Goal: Task Accomplishment & Management: Manage account settings

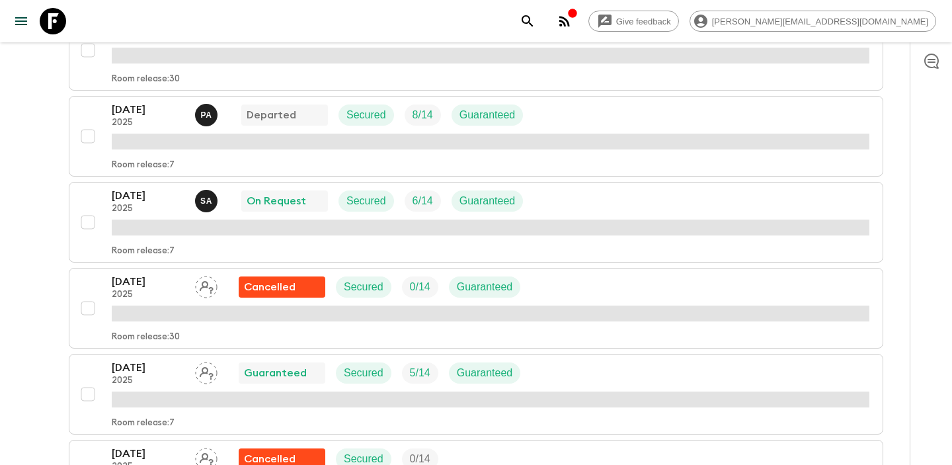
scroll to position [333, 0]
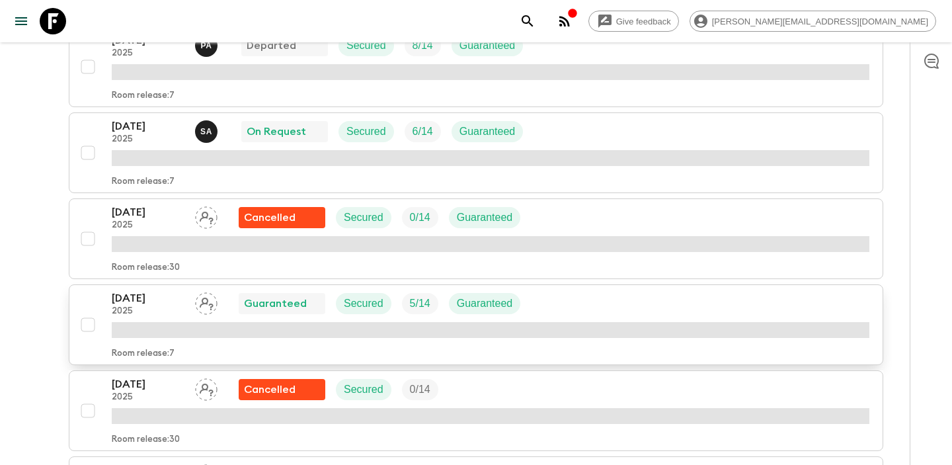
click at [206, 297] on icon "Assign pack leader" at bounding box center [206, 303] width 22 height 22
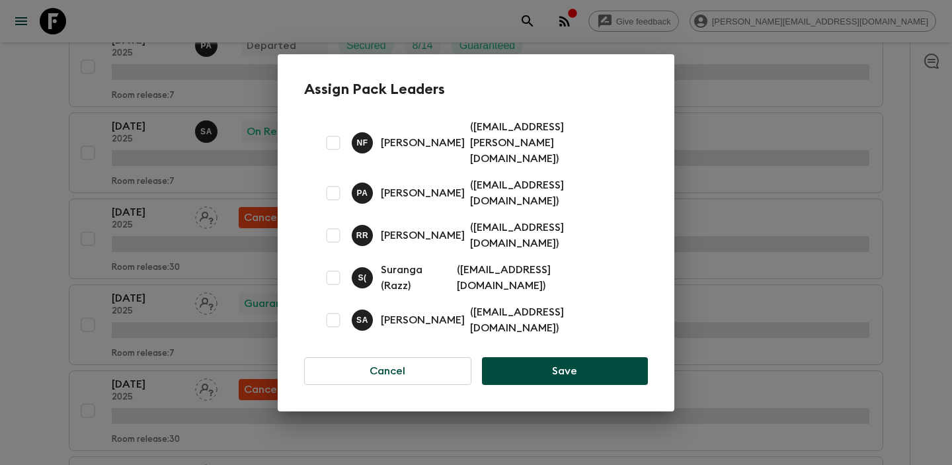
click at [331, 196] on input "checkbox" at bounding box center [333, 193] width 26 height 26
checkbox input "true"
click at [546, 357] on button "Save" at bounding box center [565, 371] width 166 height 28
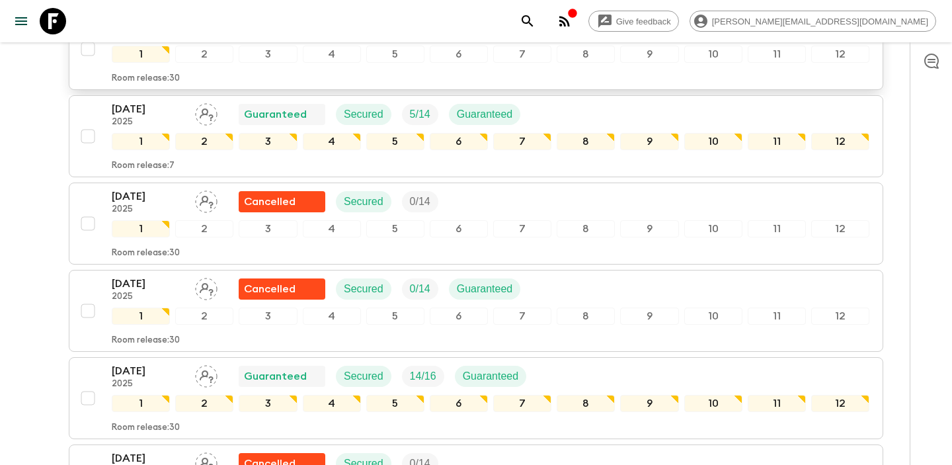
scroll to position [528, 0]
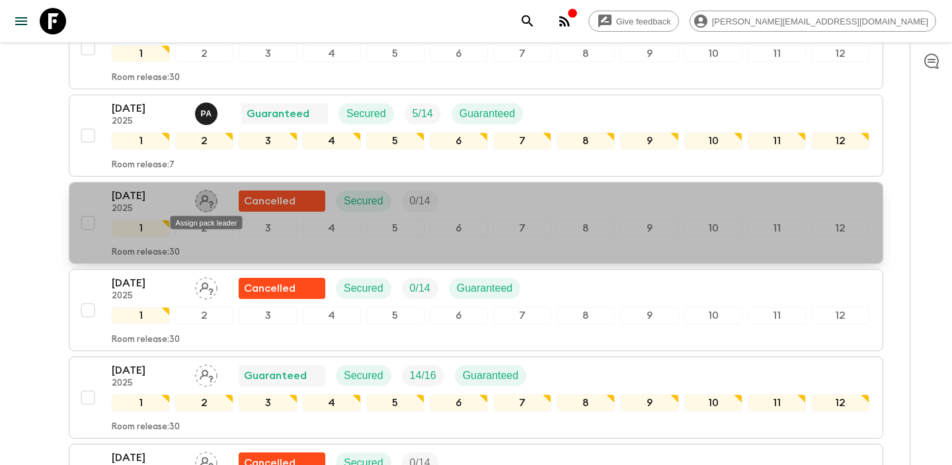
click at [208, 204] on icon "Assign pack leader" at bounding box center [206, 201] width 22 height 22
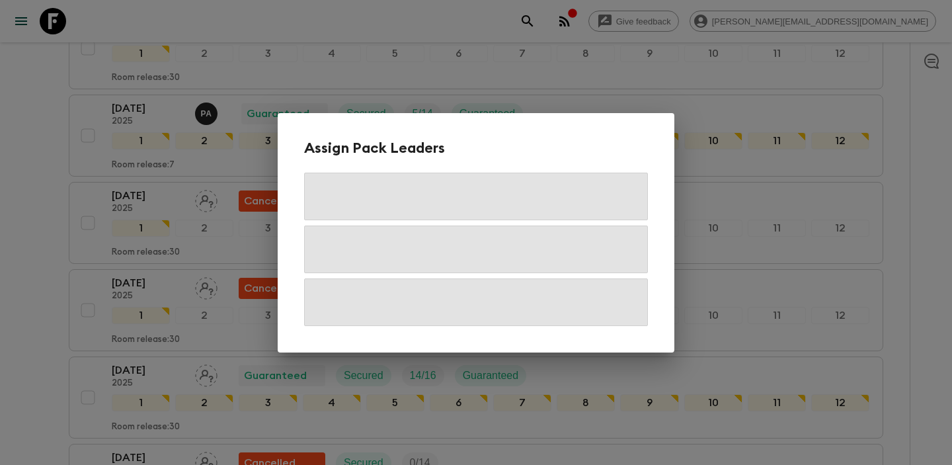
click at [214, 106] on div "Assign Pack Leaders" at bounding box center [476, 232] width 952 height 465
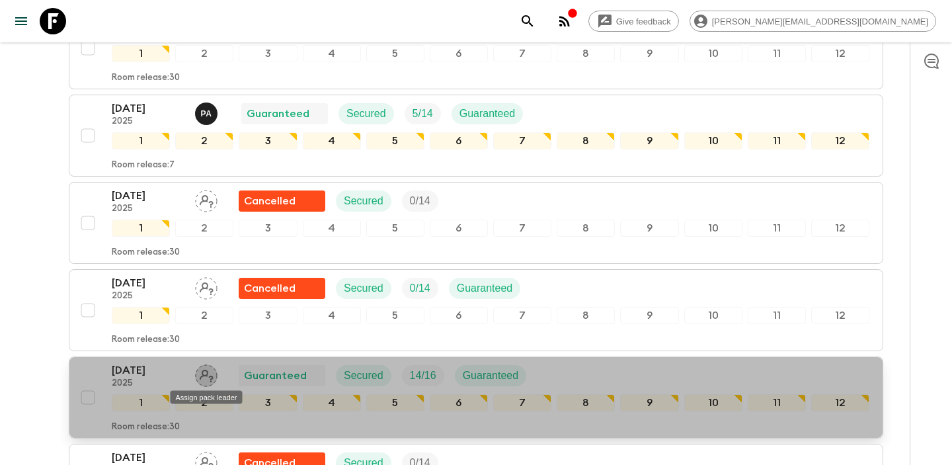
click at [197, 376] on icon "Assign pack leader" at bounding box center [206, 375] width 22 height 22
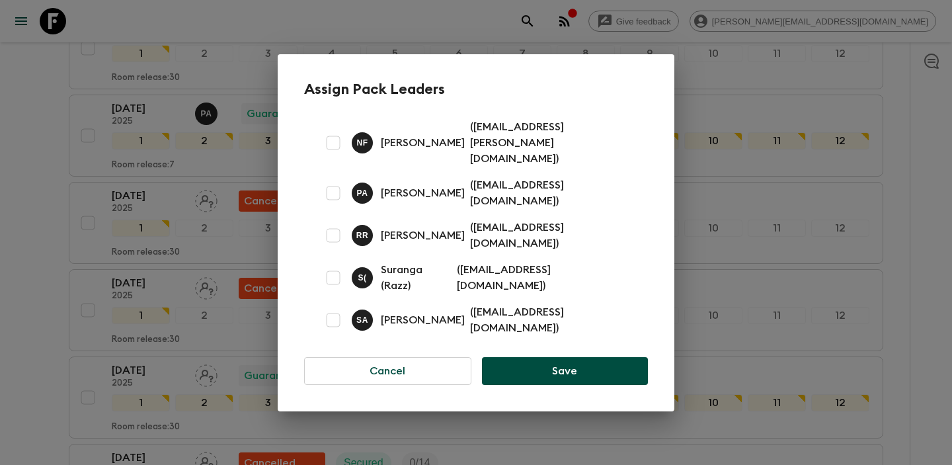
click at [337, 307] on input "checkbox" at bounding box center [333, 320] width 26 height 26
checkbox input "true"
click at [600, 357] on button "Save" at bounding box center [565, 371] width 166 height 28
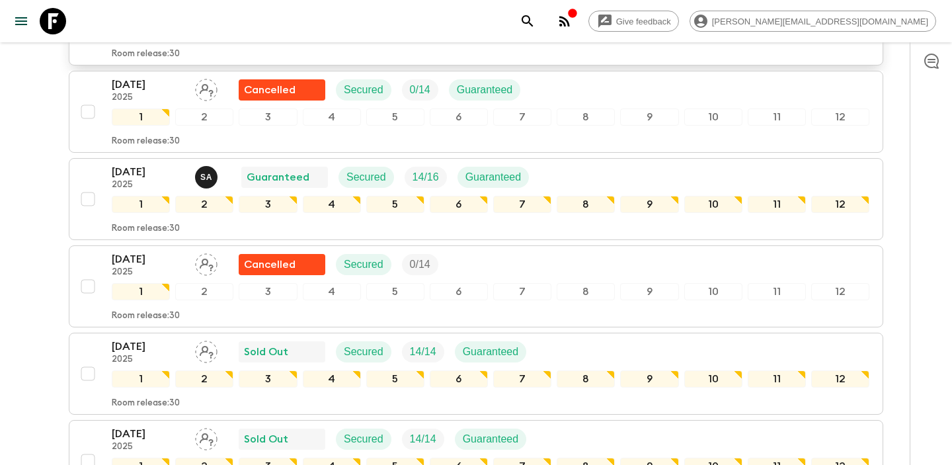
scroll to position [727, 0]
